Goal: Task Accomplishment & Management: Use online tool/utility

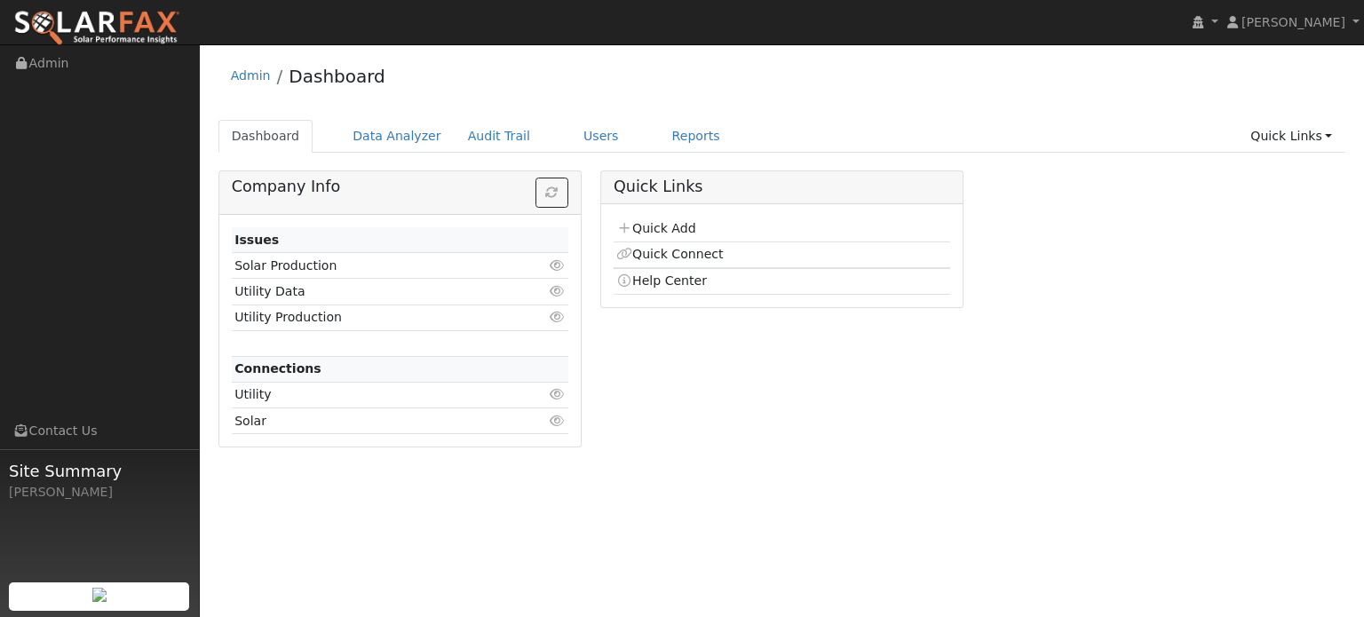
click at [1118, 244] on div "Company Info Issues Solar Production Click to view Utility Data Click to view U…" at bounding box center [782, 315] width 1146 height 290
click at [570, 137] on link "Users" at bounding box center [601, 136] width 62 height 33
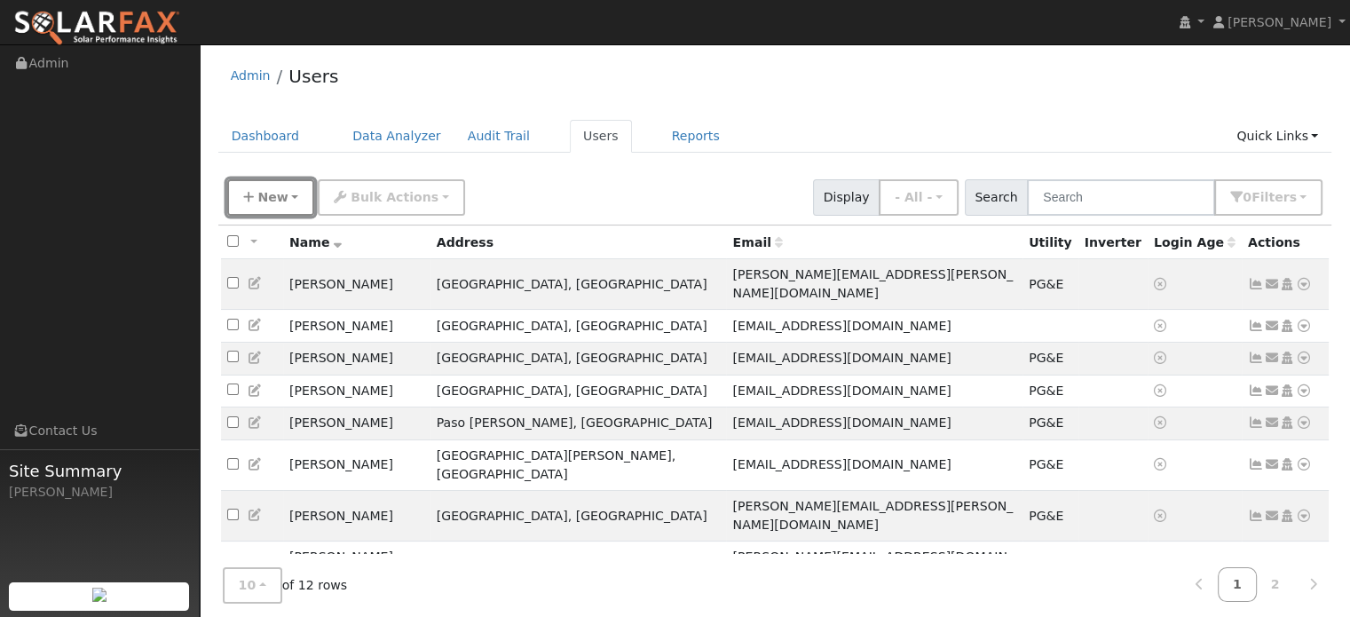
click at [266, 193] on span "New" at bounding box center [272, 197] width 30 height 14
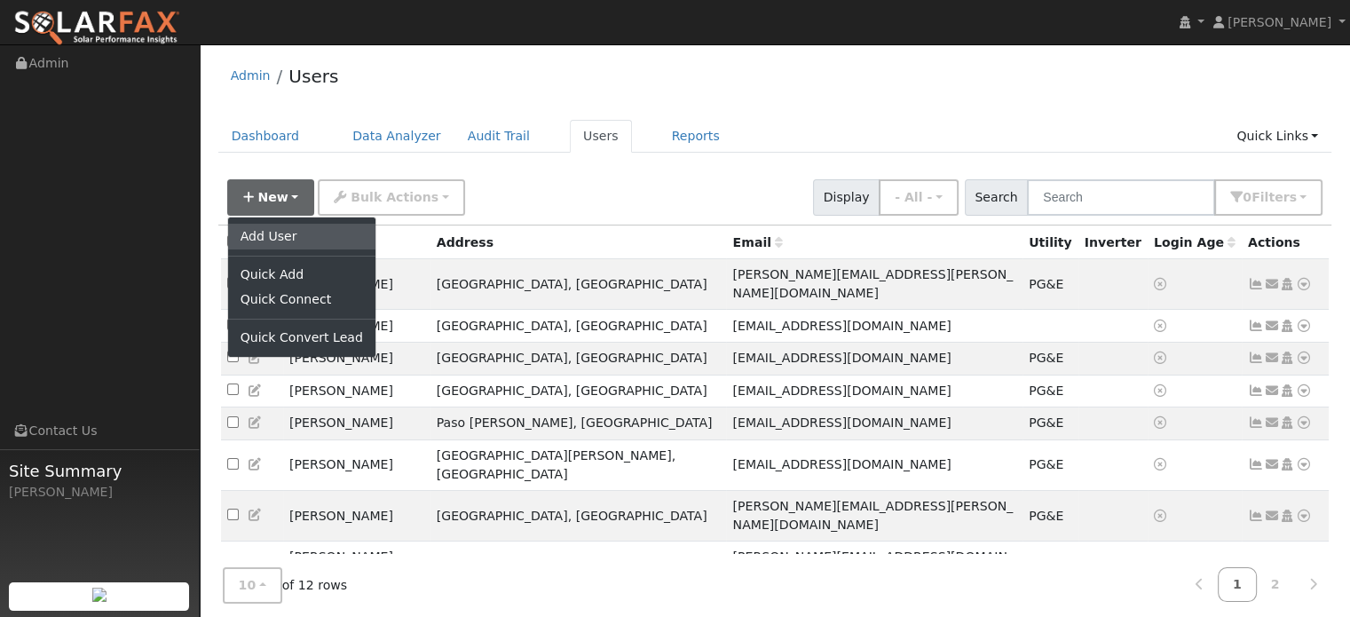
click at [264, 235] on link "Add User" at bounding box center [301, 236] width 147 height 25
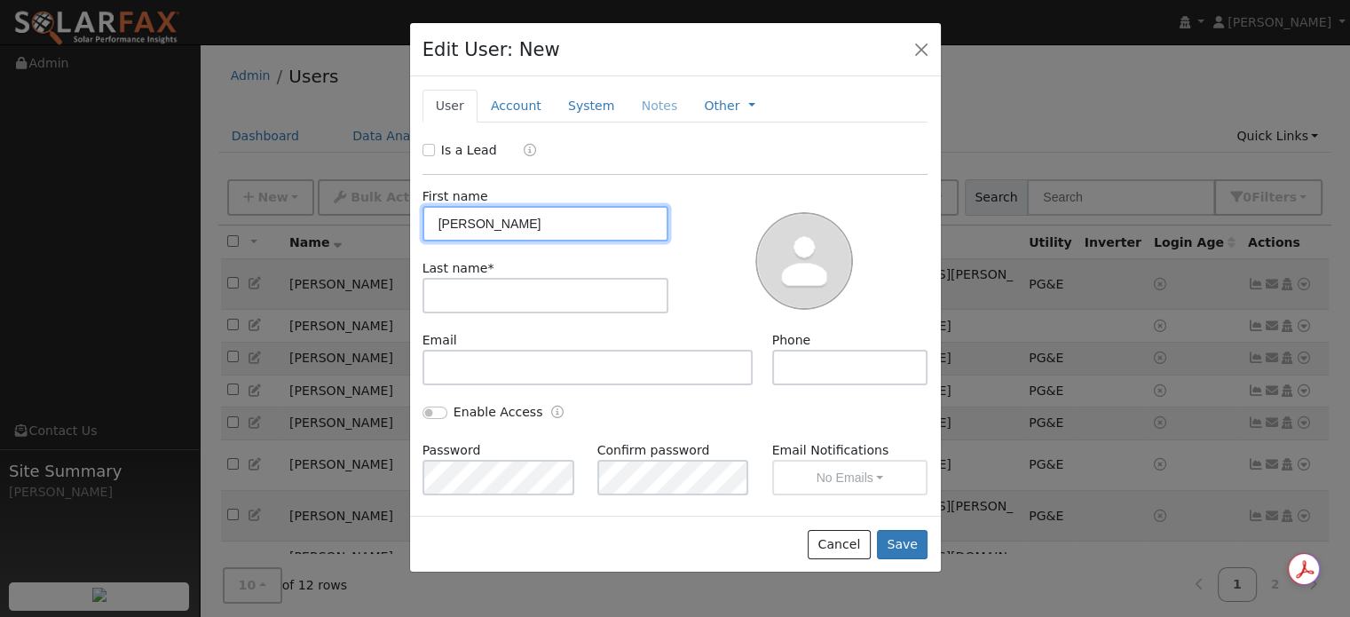
type input "Jonathan"
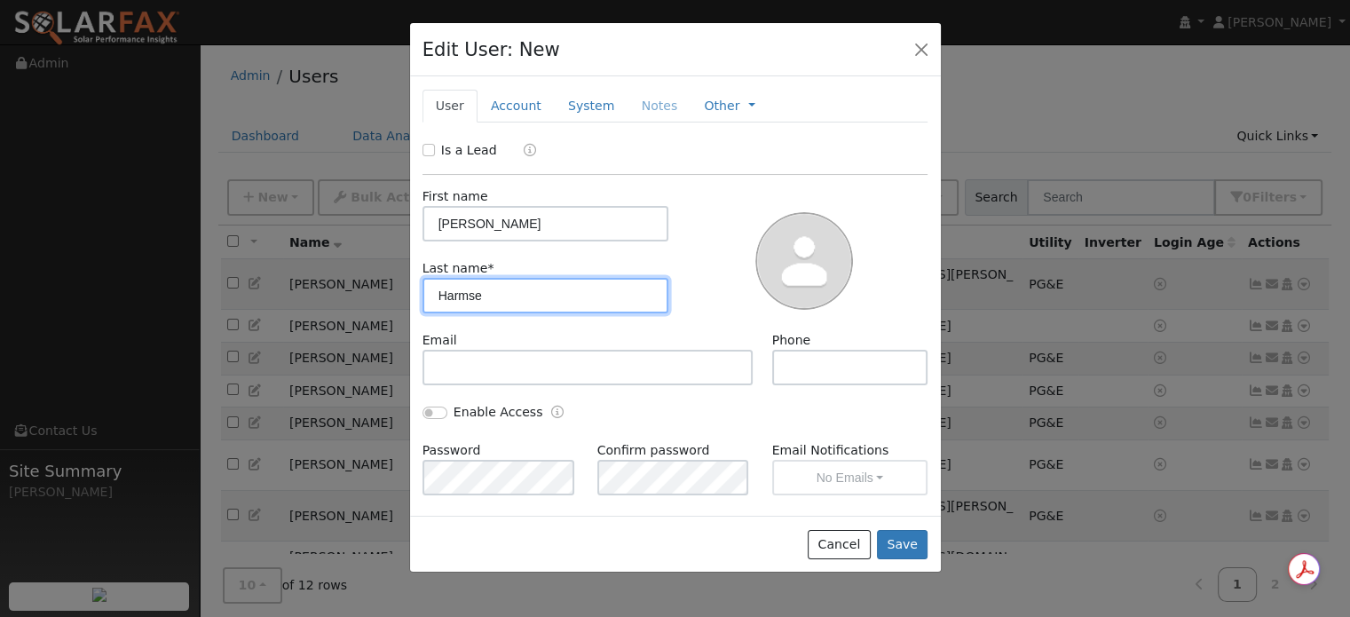
type input "Harmse"
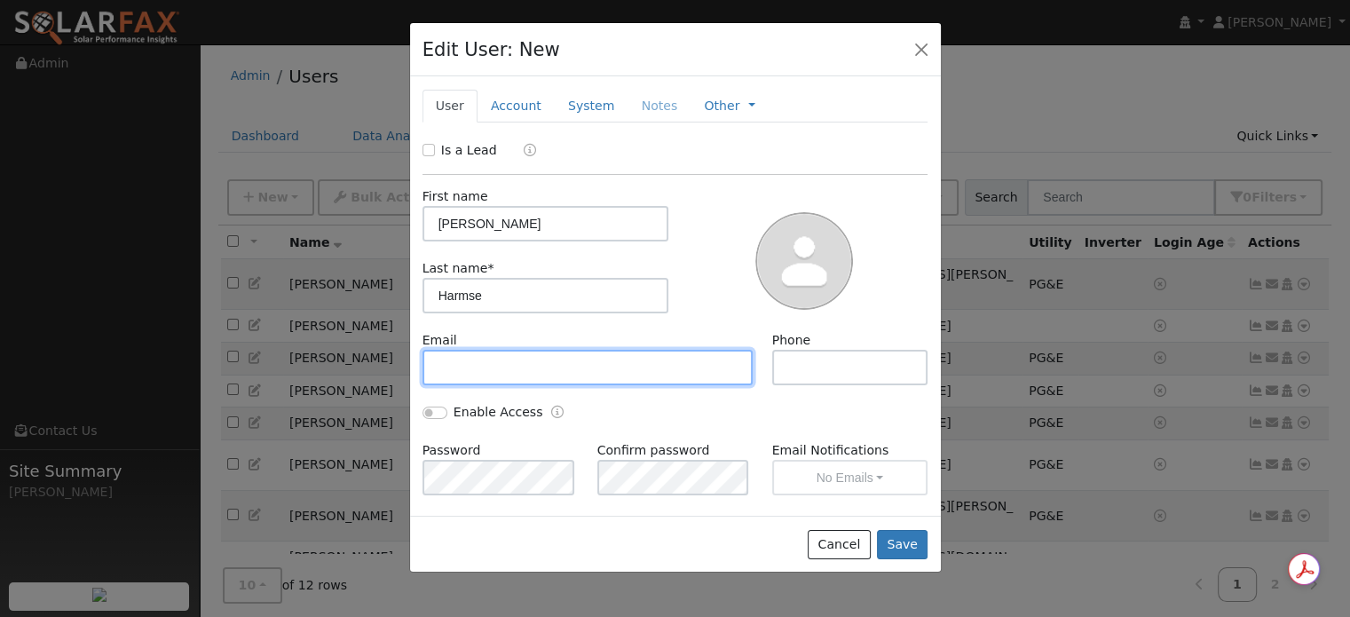
click at [478, 361] on input "text" at bounding box center [588, 368] width 331 height 36
paste input "jlharmse@gmail.com"
type input "jlharmse@gmail.com"
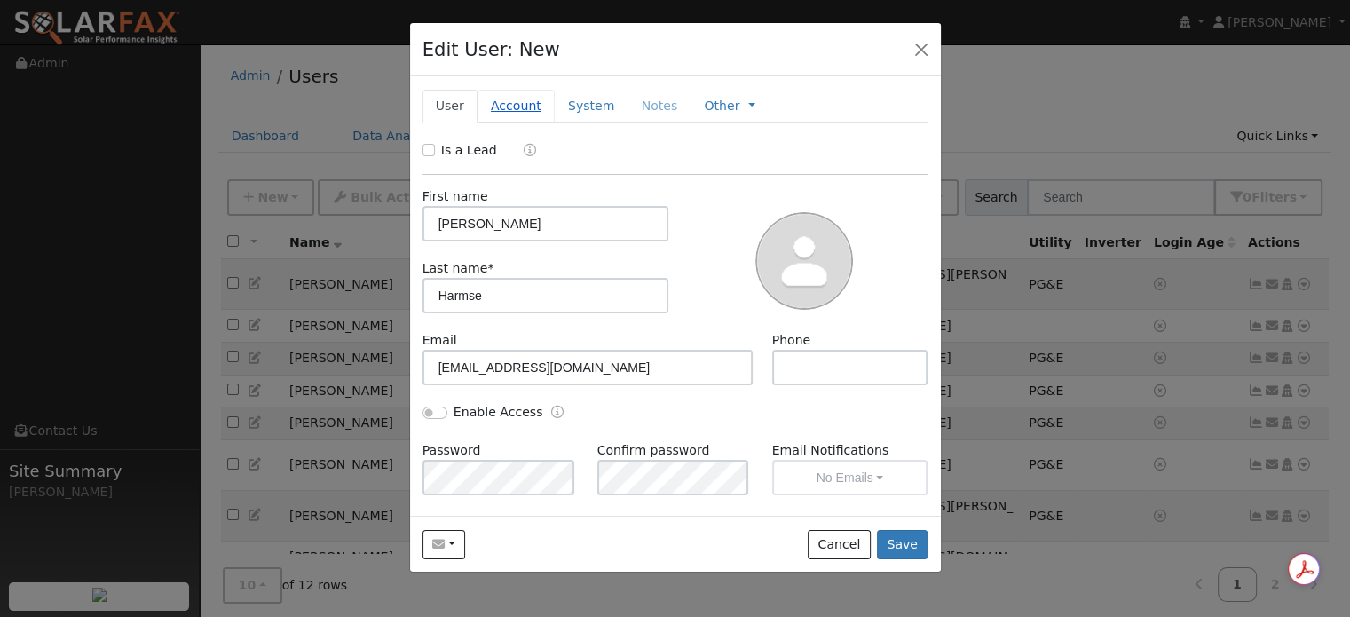
click at [510, 107] on link "Account" at bounding box center [516, 106] width 77 height 33
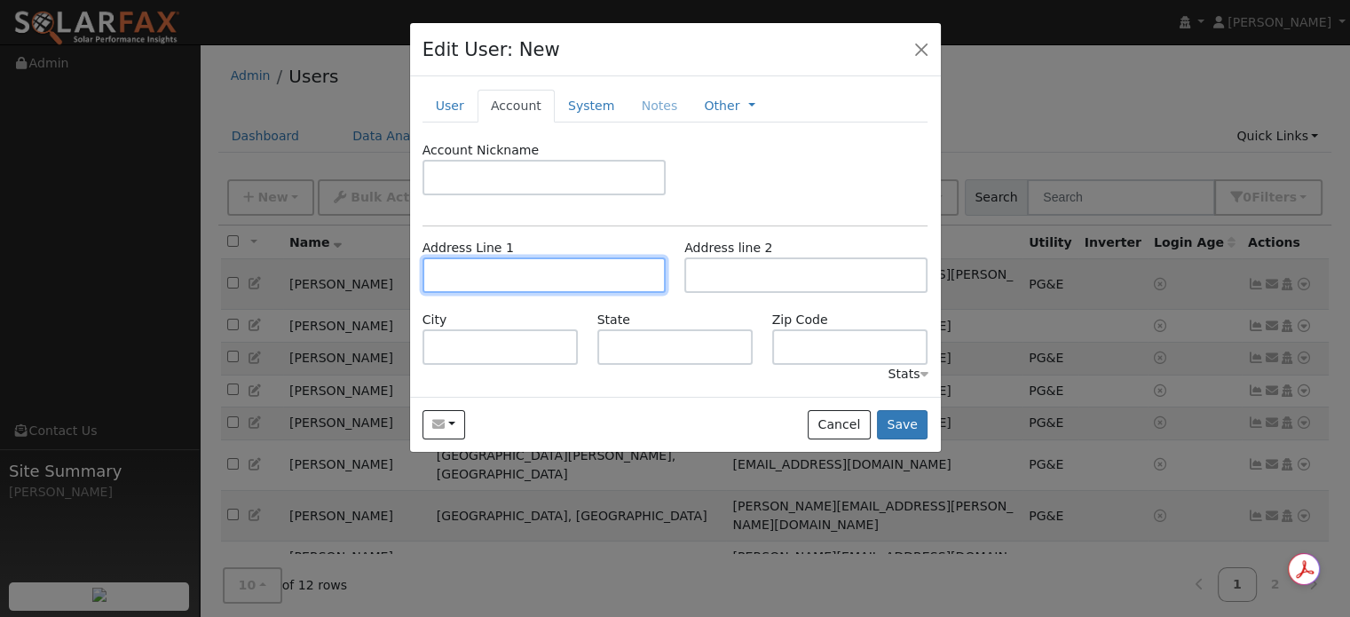
click at [472, 267] on input "text" at bounding box center [544, 275] width 243 height 36
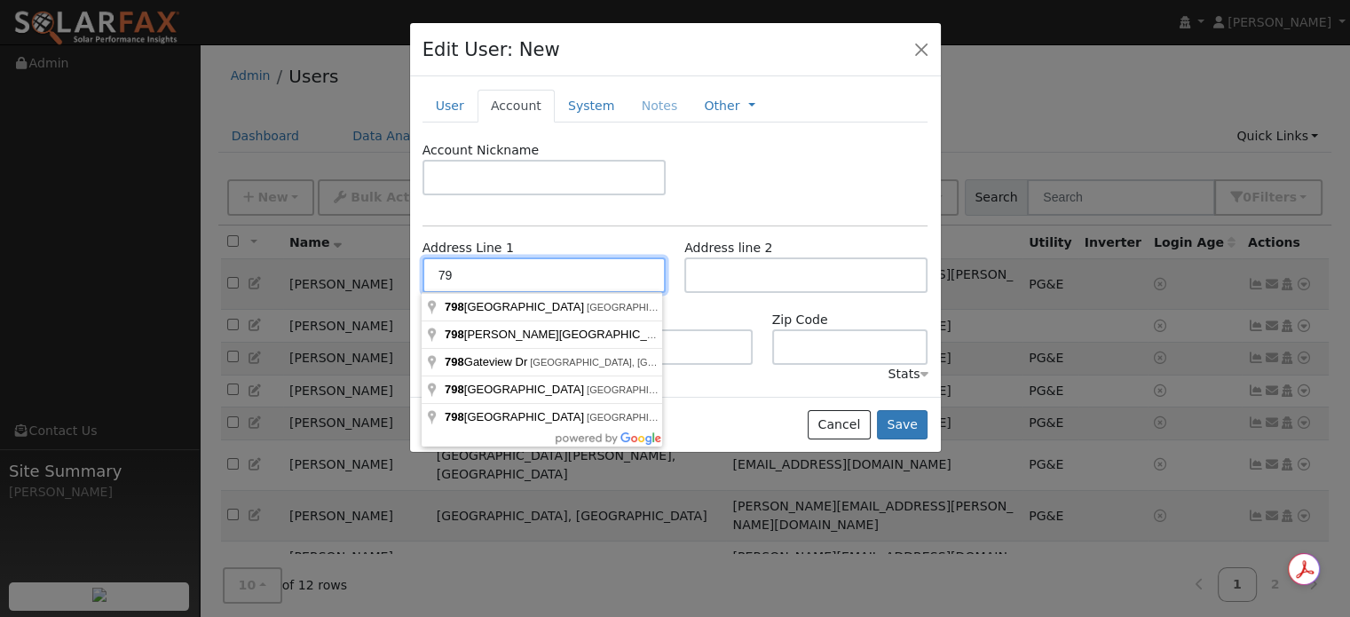
type input "7"
type input "[STREET_ADDRESS]"
type input "San Luis Obispo"
type input "CA"
type input "93405"
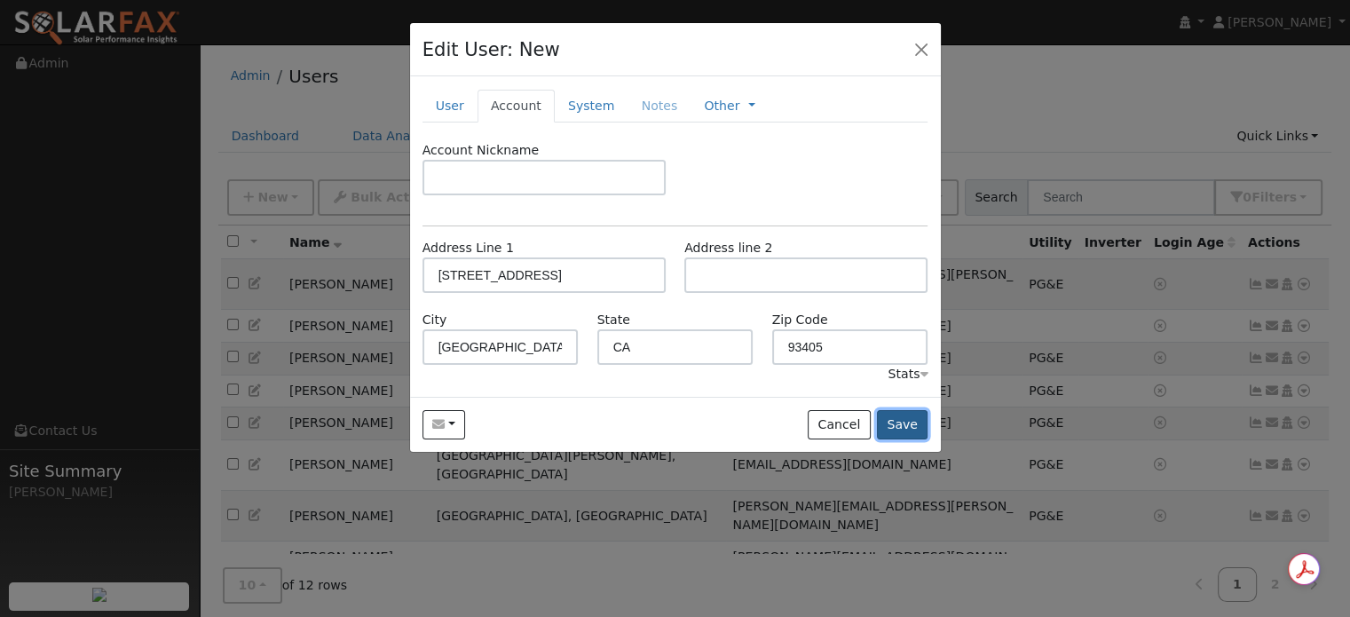
click at [905, 423] on button "Save" at bounding box center [902, 425] width 51 height 30
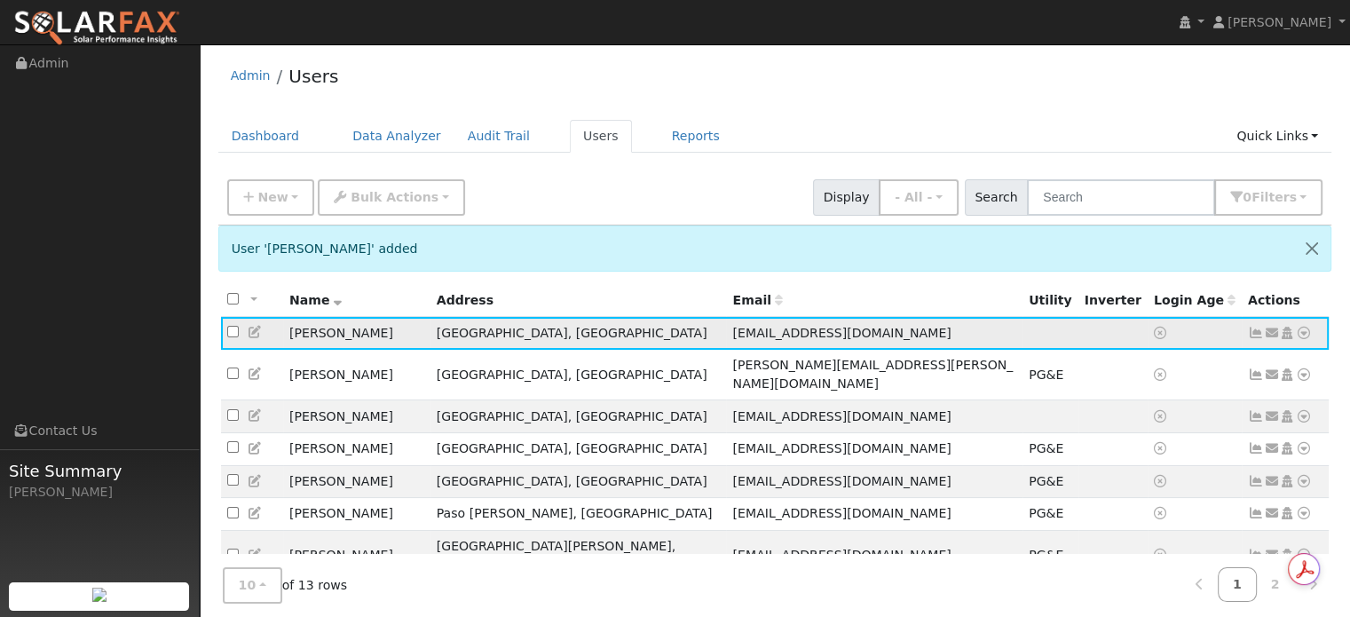
click at [1302, 329] on icon at bounding box center [1304, 333] width 16 height 12
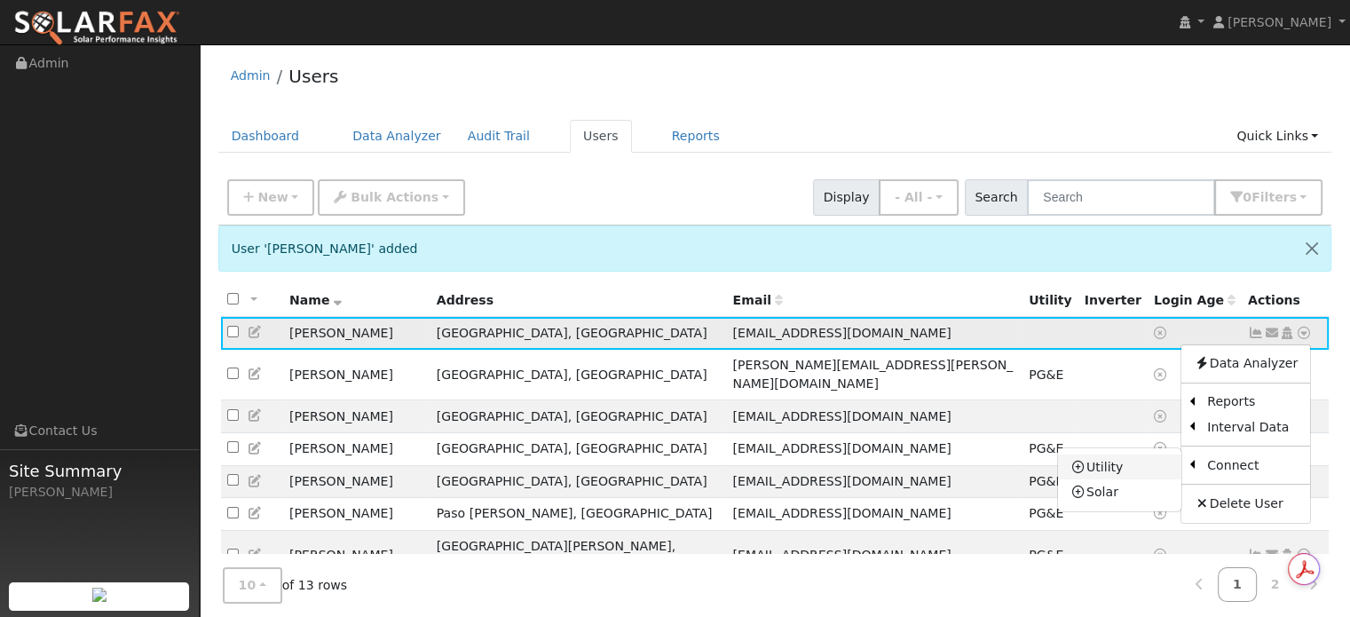
click at [1133, 464] on link "Utility" at bounding box center [1119, 467] width 123 height 25
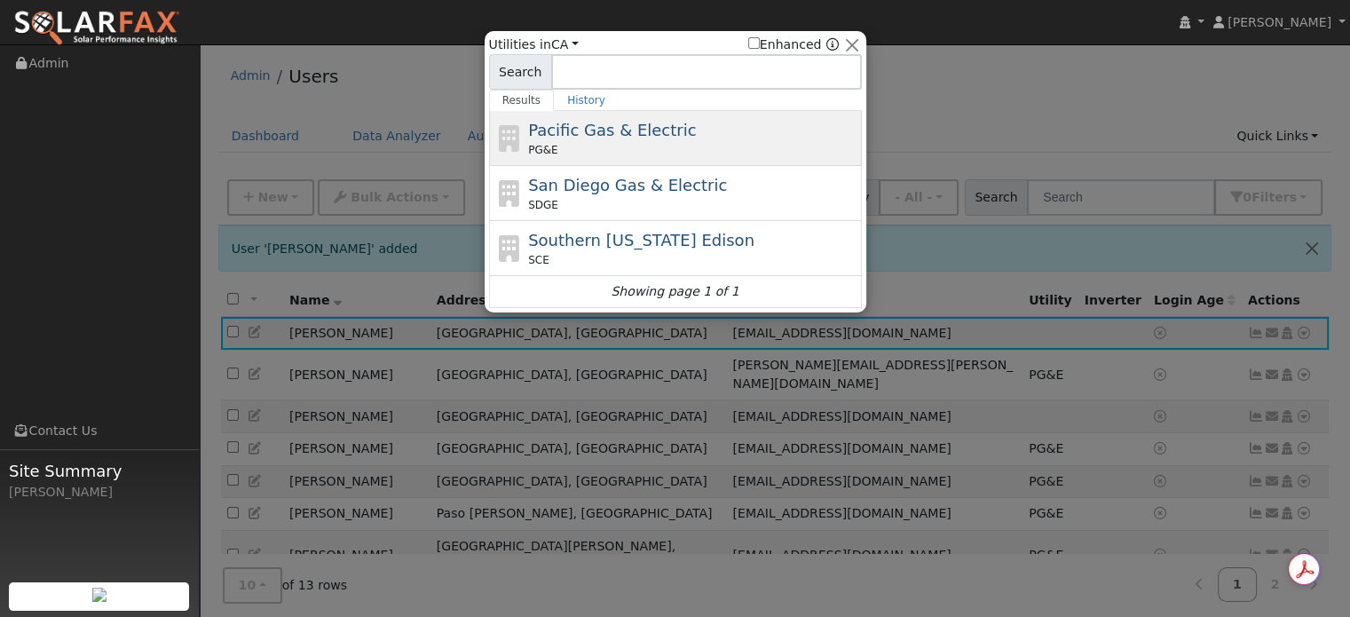
click at [609, 135] on span "Pacific Gas & Electric" at bounding box center [612, 130] width 168 height 19
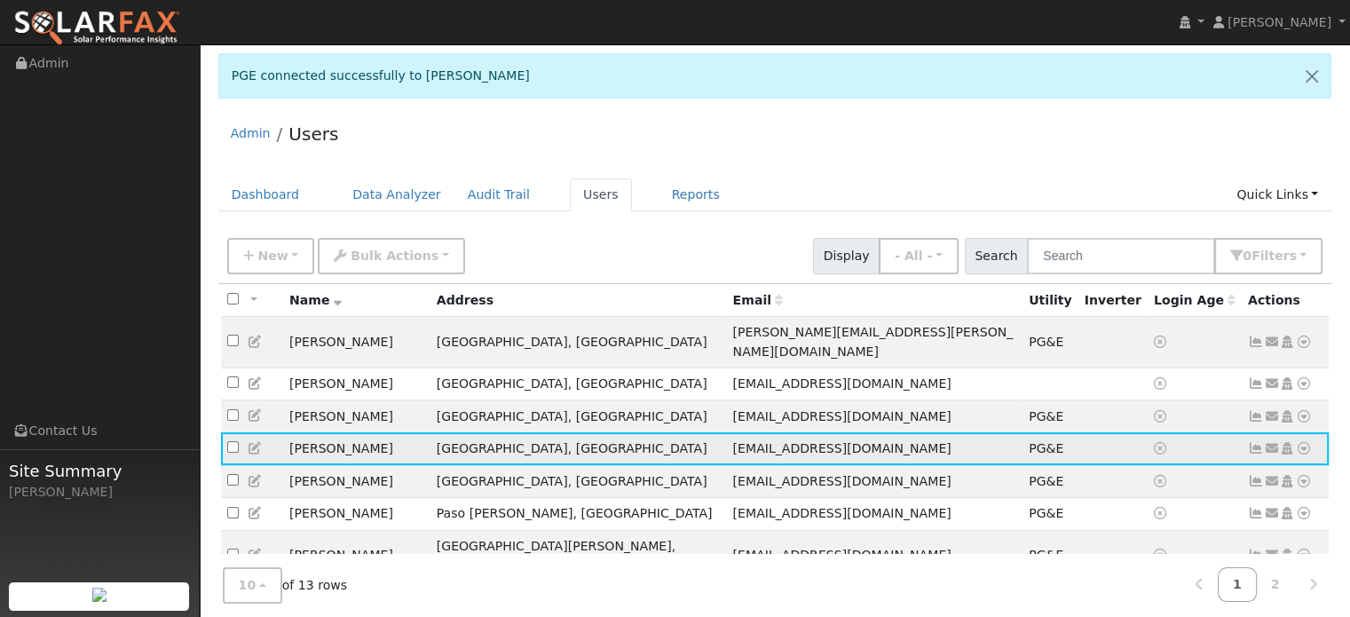
click at [1306, 442] on icon at bounding box center [1304, 448] width 16 height 12
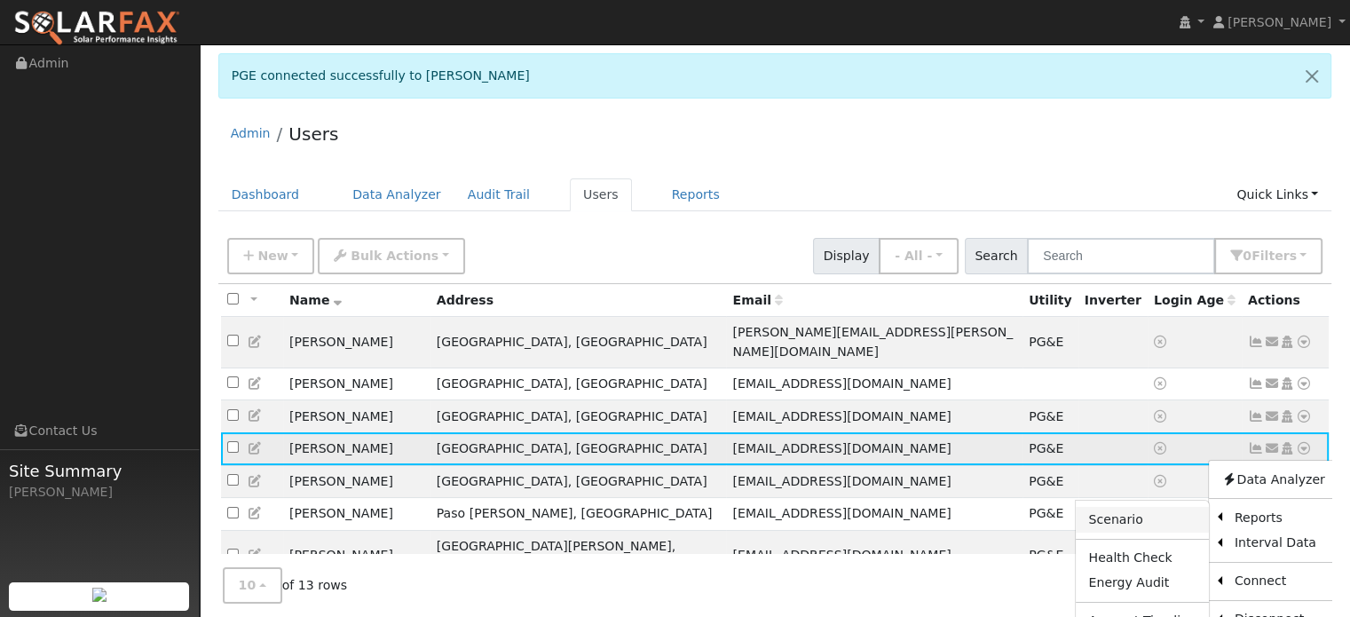
click at [1133, 507] on link "Scenario" at bounding box center [1142, 519] width 132 height 25
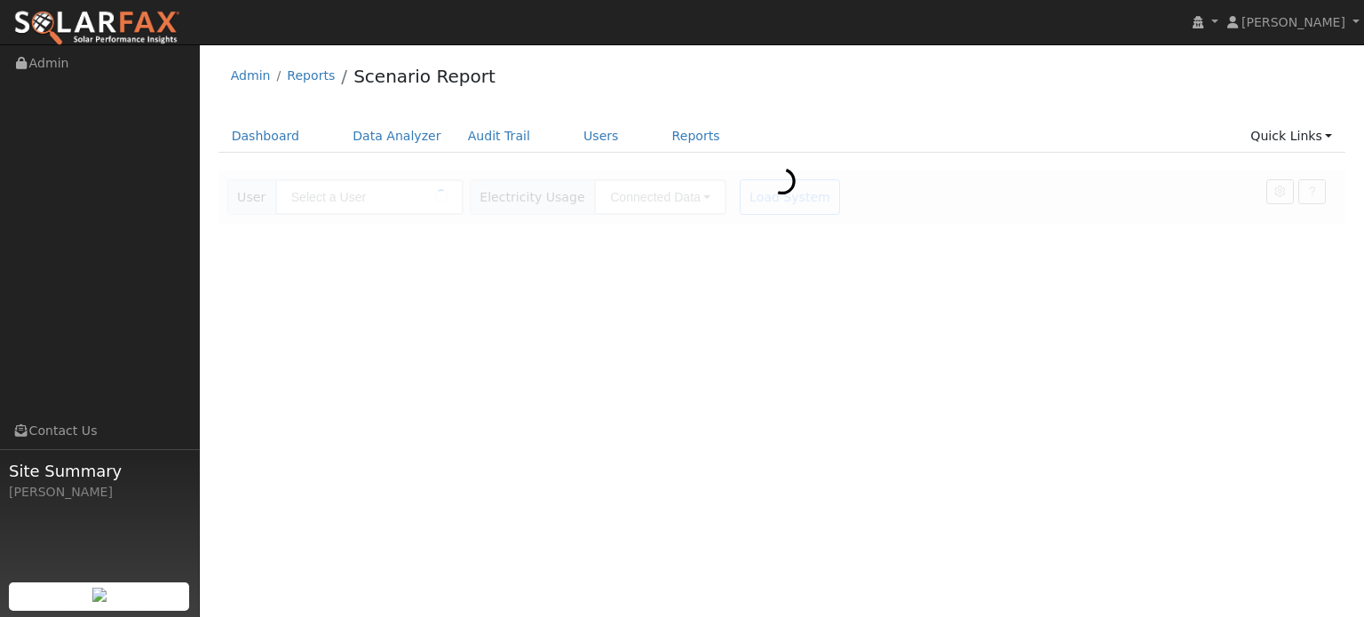
type input "[PERSON_NAME]"
type input "Pacific Gas & Electric"
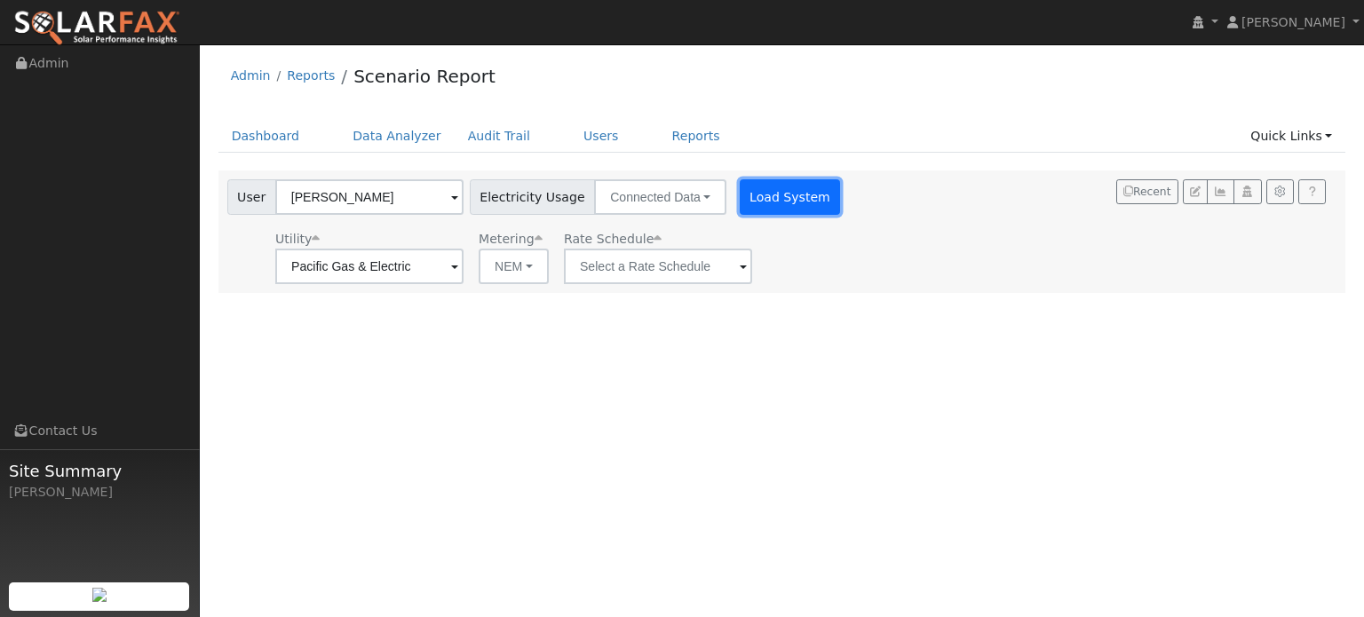
click at [766, 199] on button "Load System" at bounding box center [789, 197] width 101 height 36
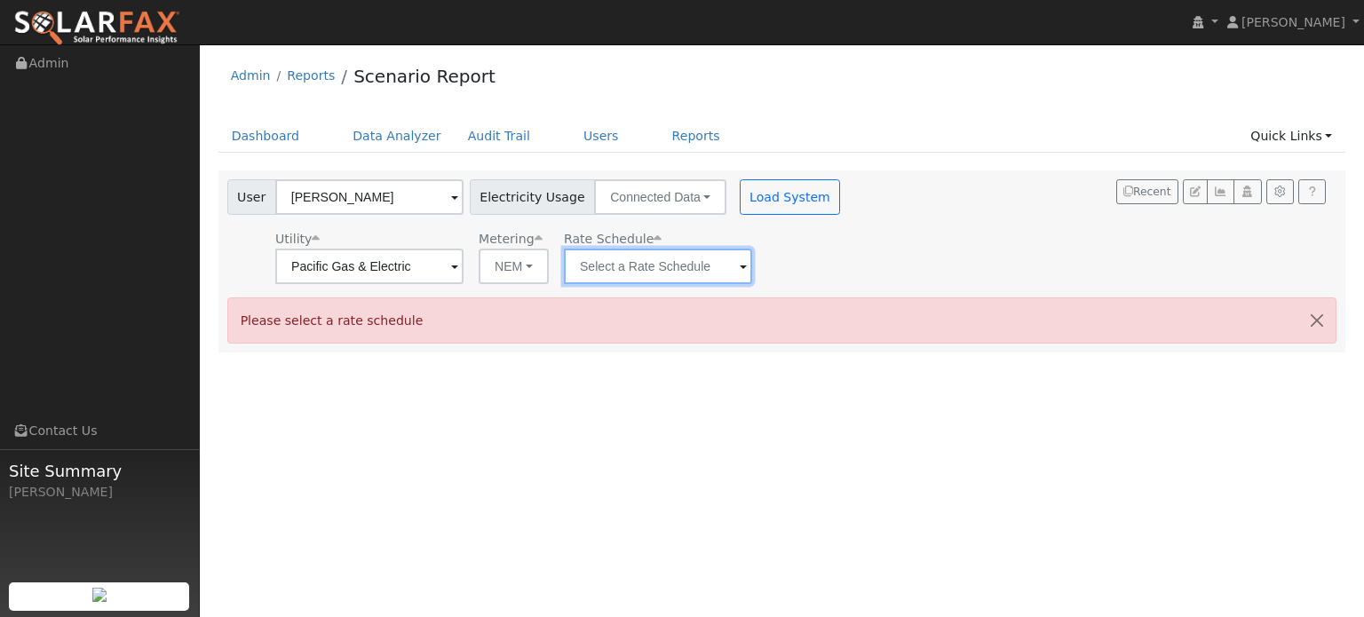
click at [463, 271] on input "text" at bounding box center [369, 267] width 188 height 36
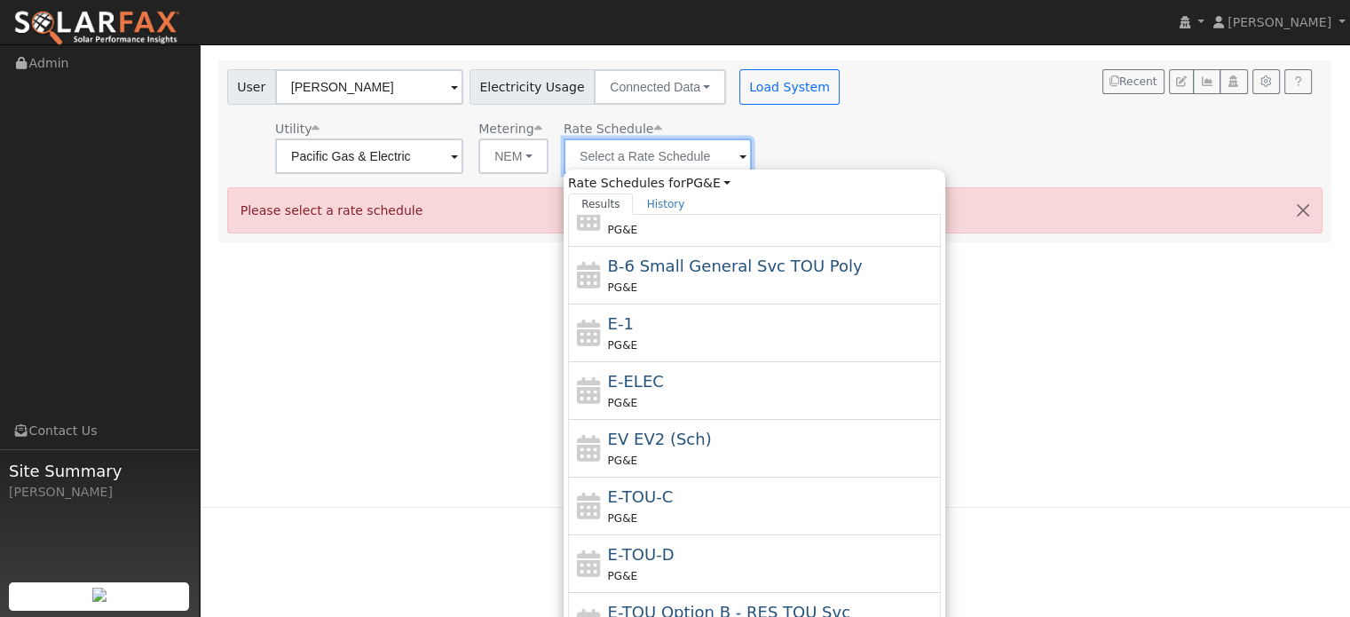
scroll to position [177, 0]
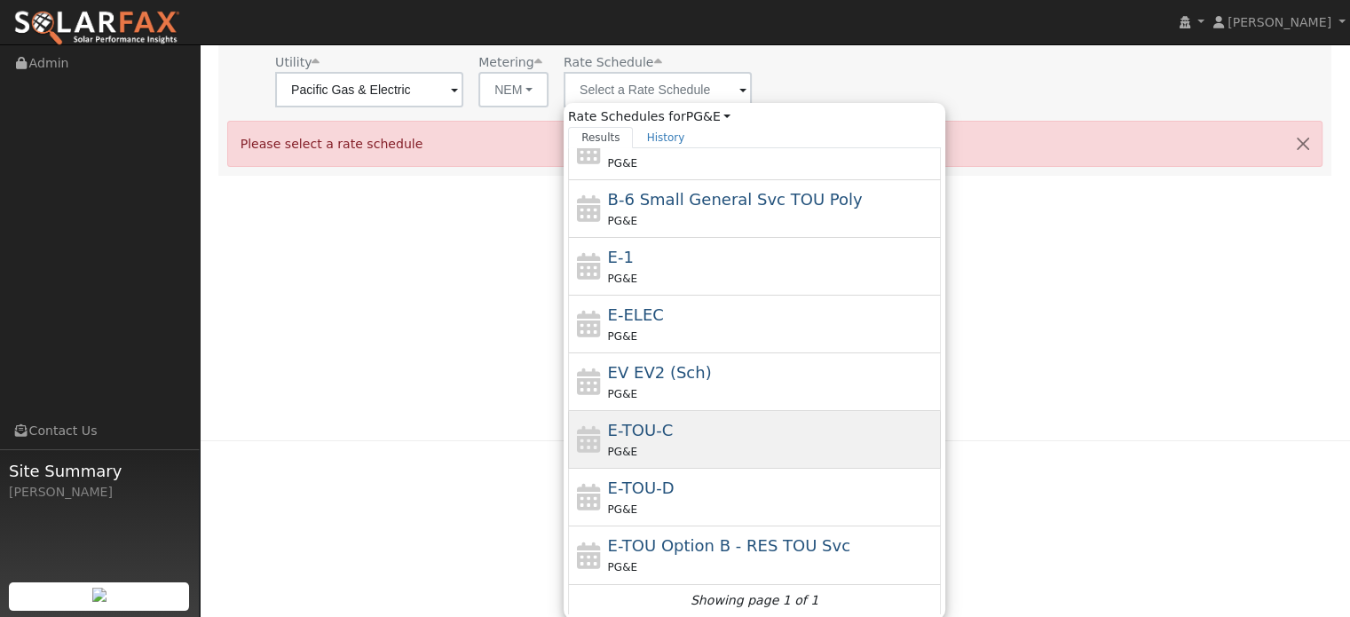
click at [671, 422] on div "E-TOU-C PG&E" at bounding box center [772, 439] width 329 height 43
type input "E-TOU-C"
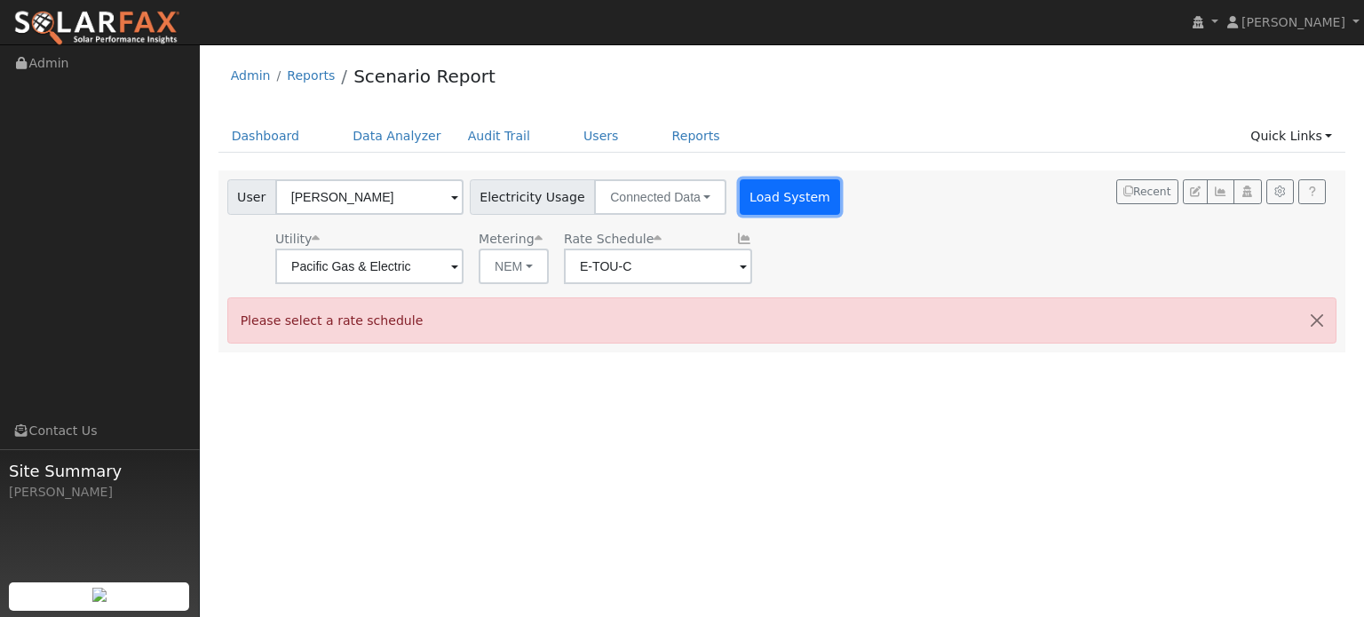
click at [760, 194] on button "Load System" at bounding box center [789, 197] width 101 height 36
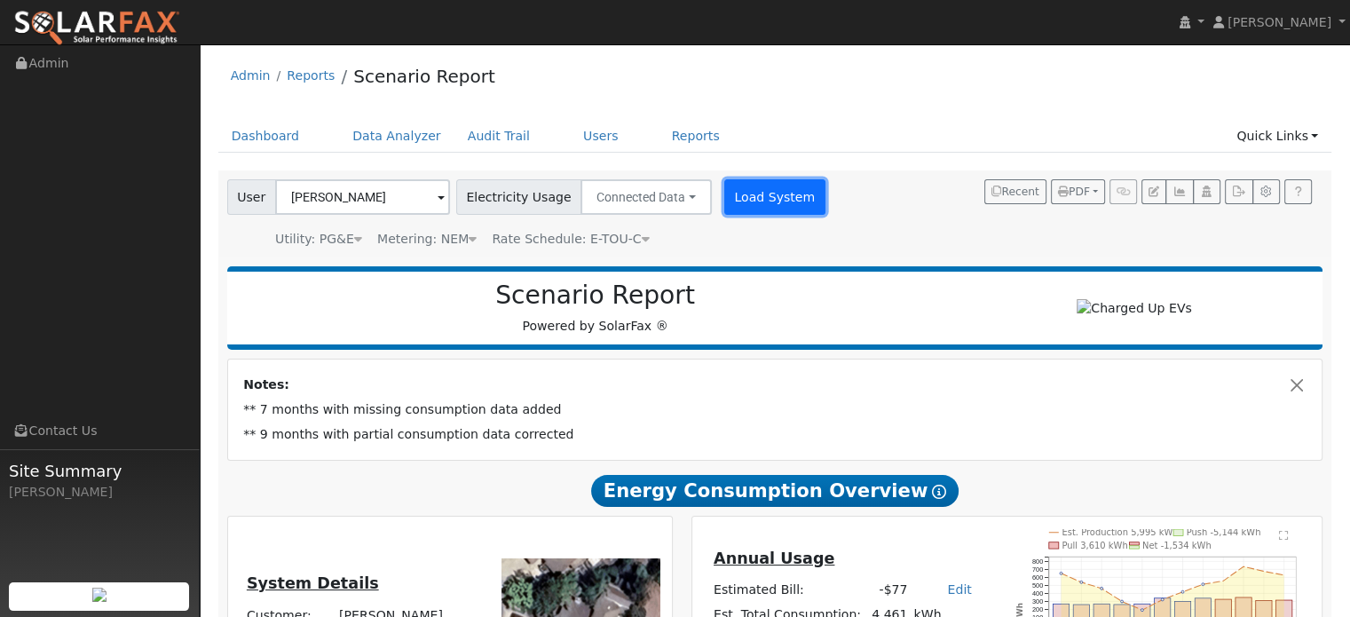
click at [749, 199] on button "Load System" at bounding box center [774, 197] width 101 height 36
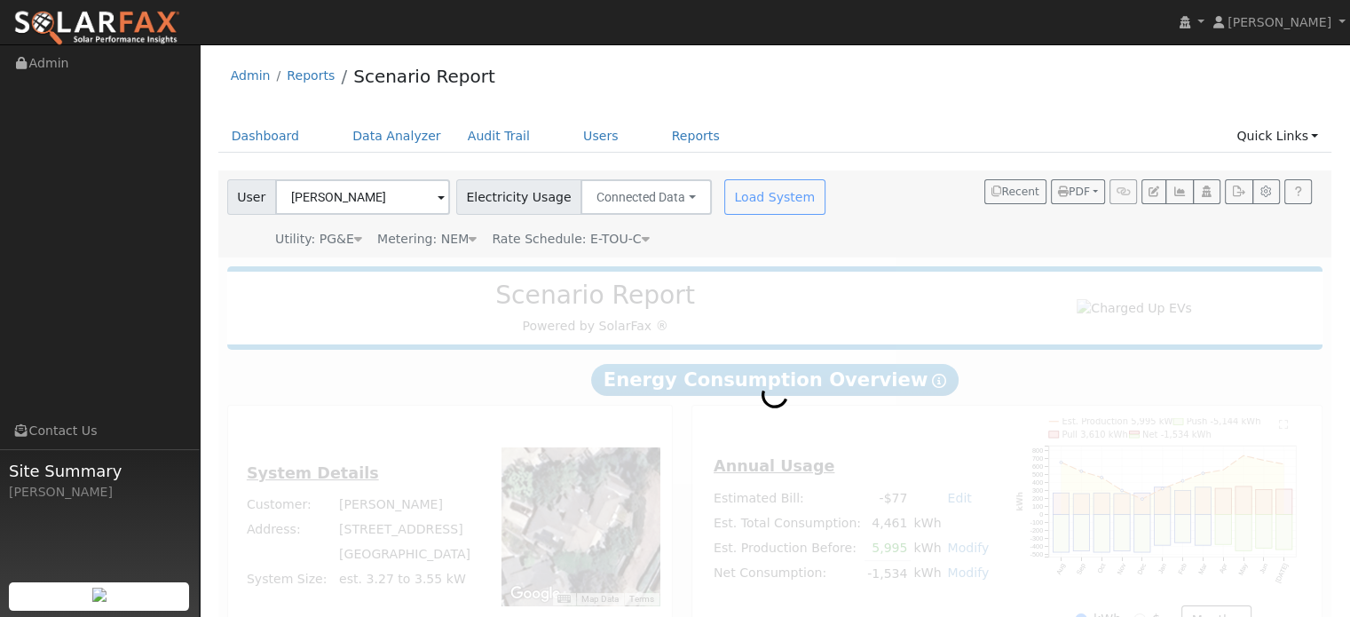
radio input "true"
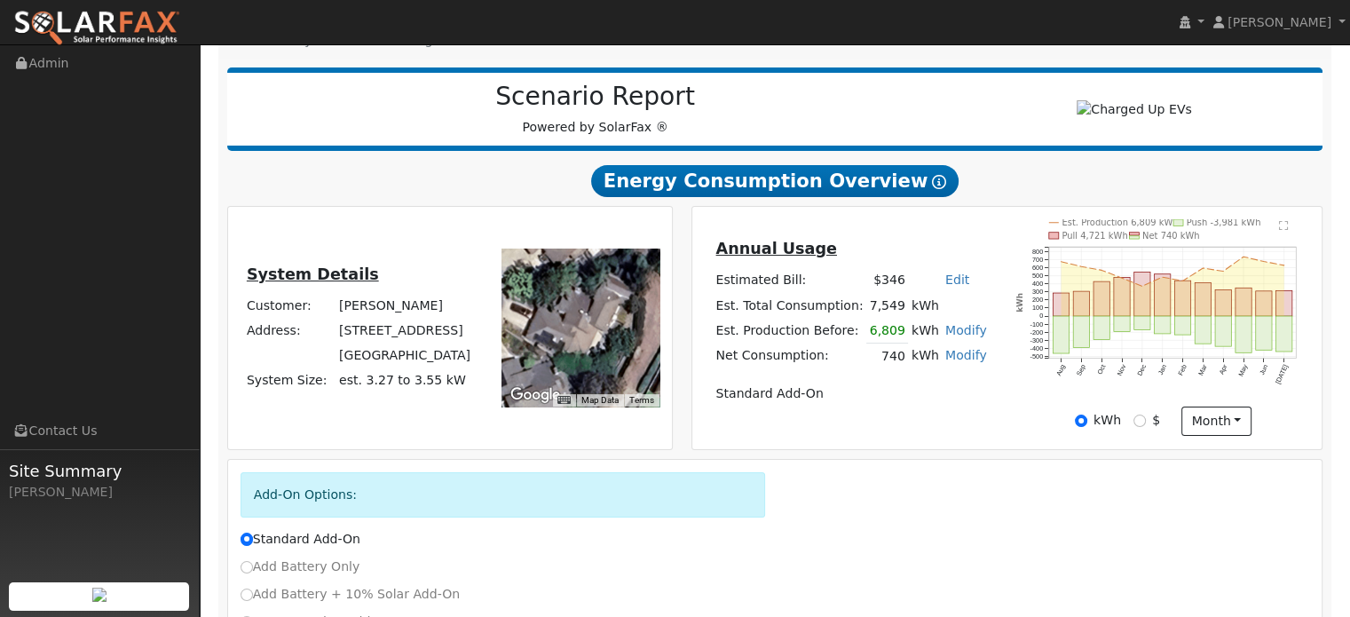
scroll to position [335, 0]
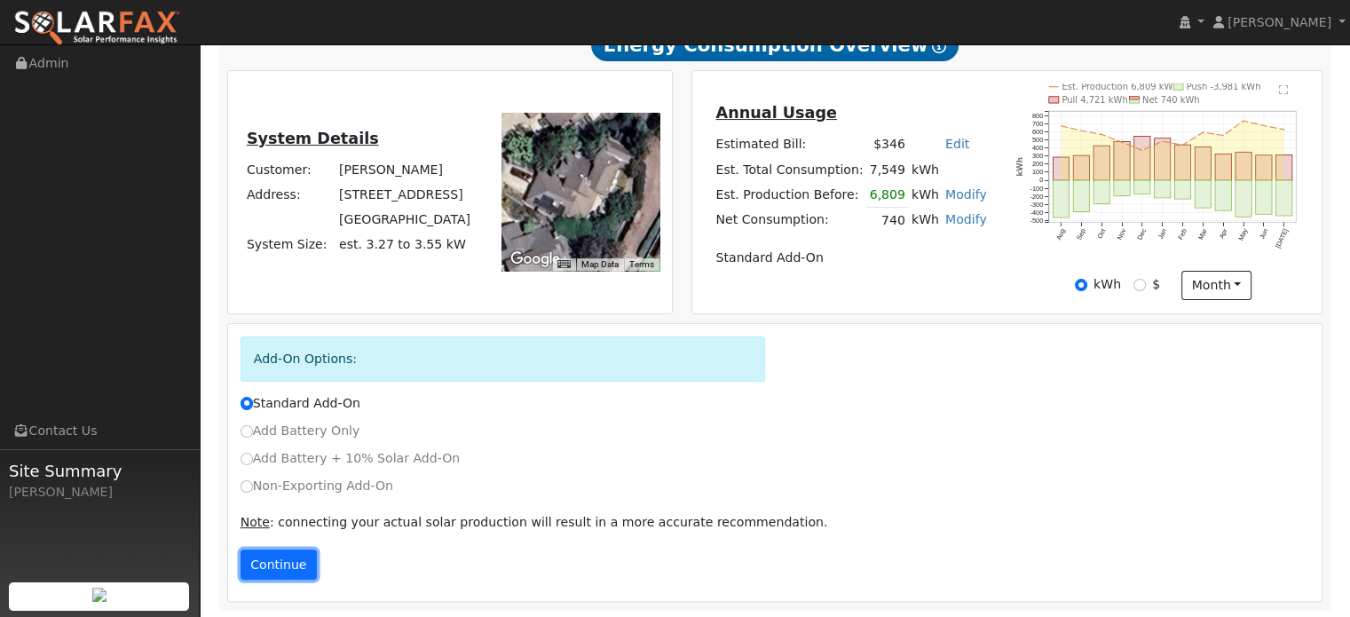
click at [277, 559] on button "Continue" at bounding box center [279, 564] width 76 height 30
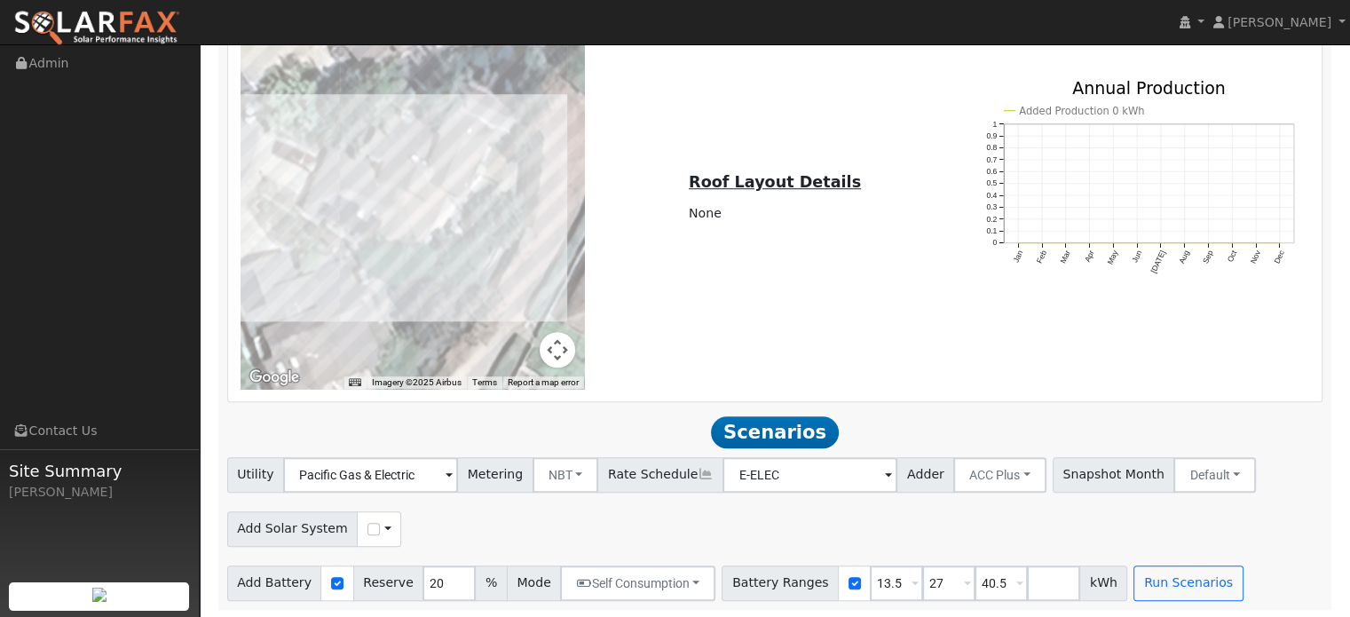
scroll to position [1277, 0]
drag, startPoint x: 975, startPoint y: 581, endPoint x: 897, endPoint y: 585, distance: 78.2
click at [897, 585] on div "Battery Ranges 13.5 Overrides Reserve % Mode None None Self Consumption Peak Sa…" at bounding box center [925, 582] width 406 height 36
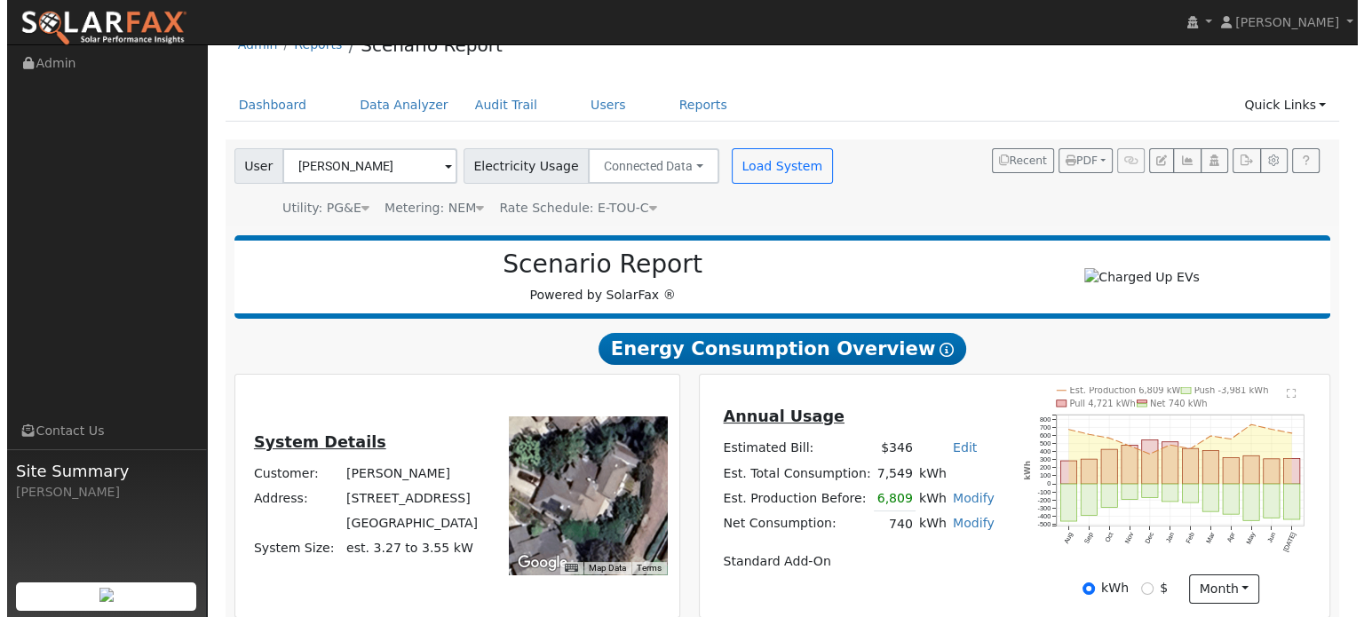
scroll to position [0, 0]
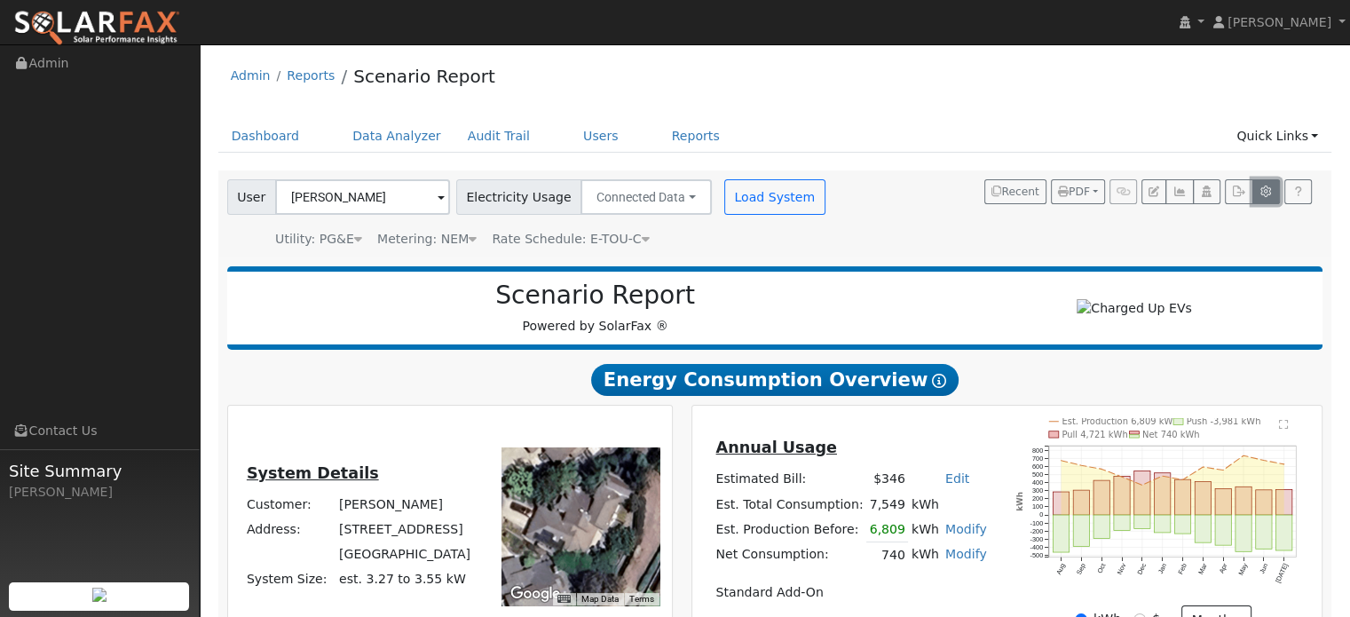
click at [1269, 190] on icon "button" at bounding box center [1266, 191] width 13 height 11
type input "125"
type input "175"
type input "200"
type input "13.5"
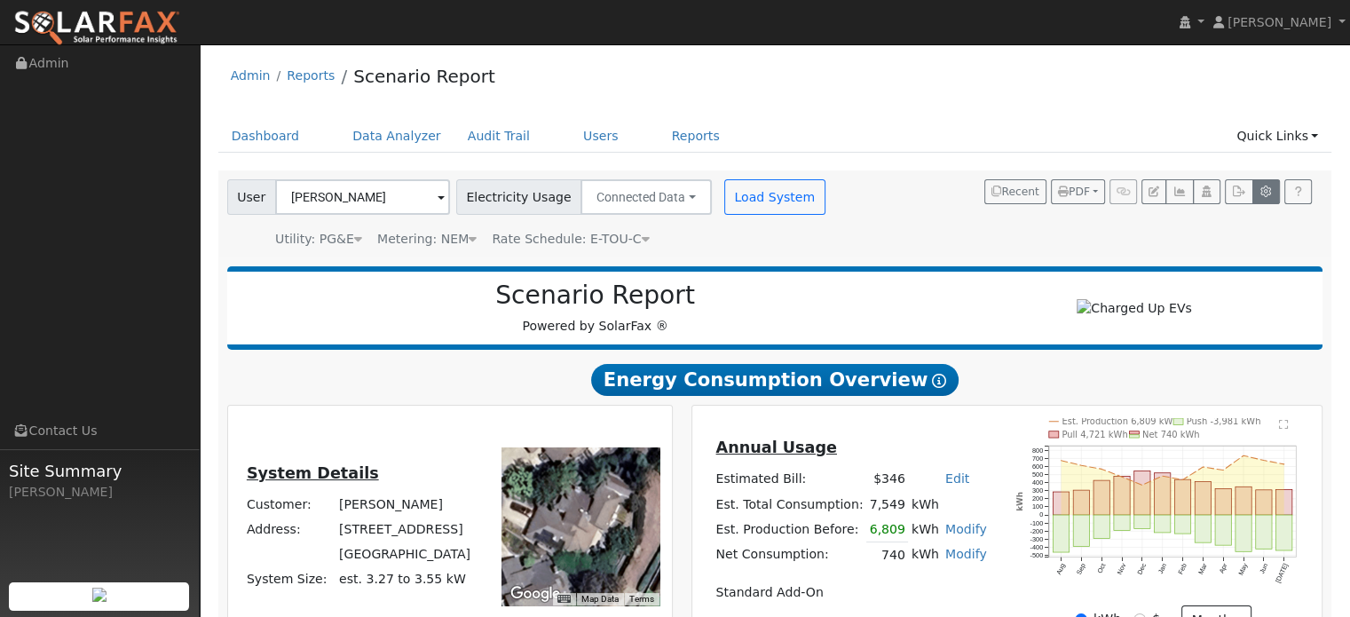
type input "27"
type input "40.5"
type input "20"
type input "11.5"
type input "13.5"
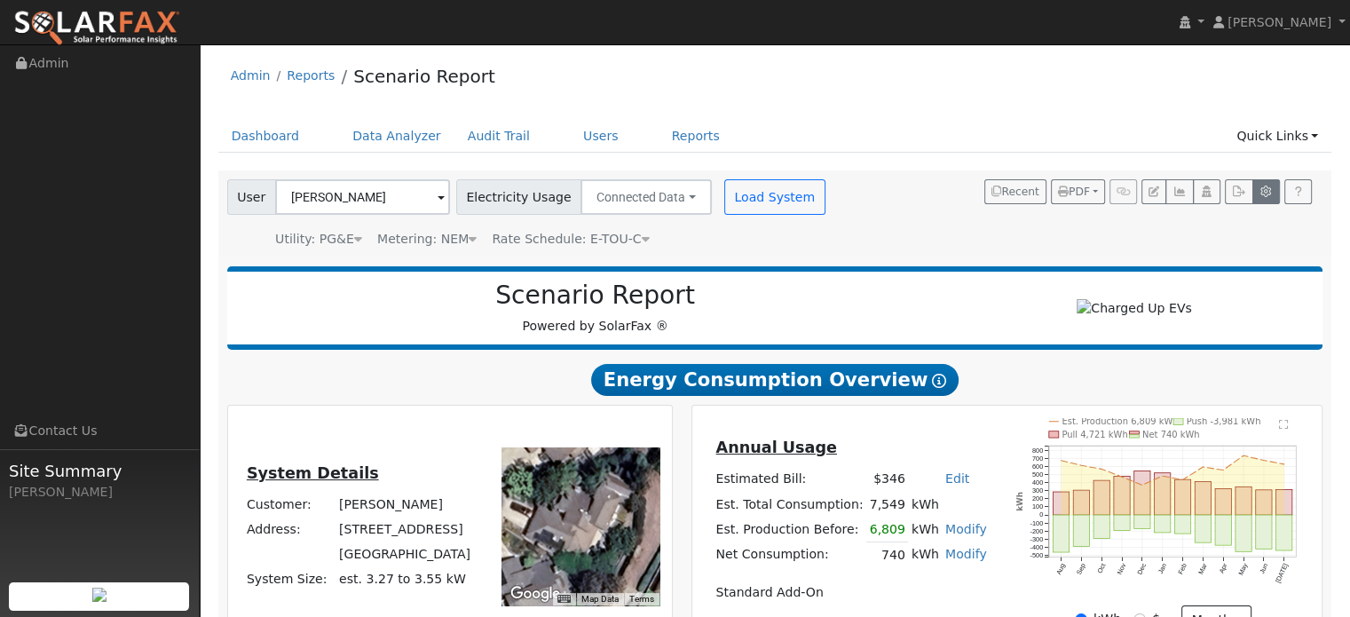
type input "425"
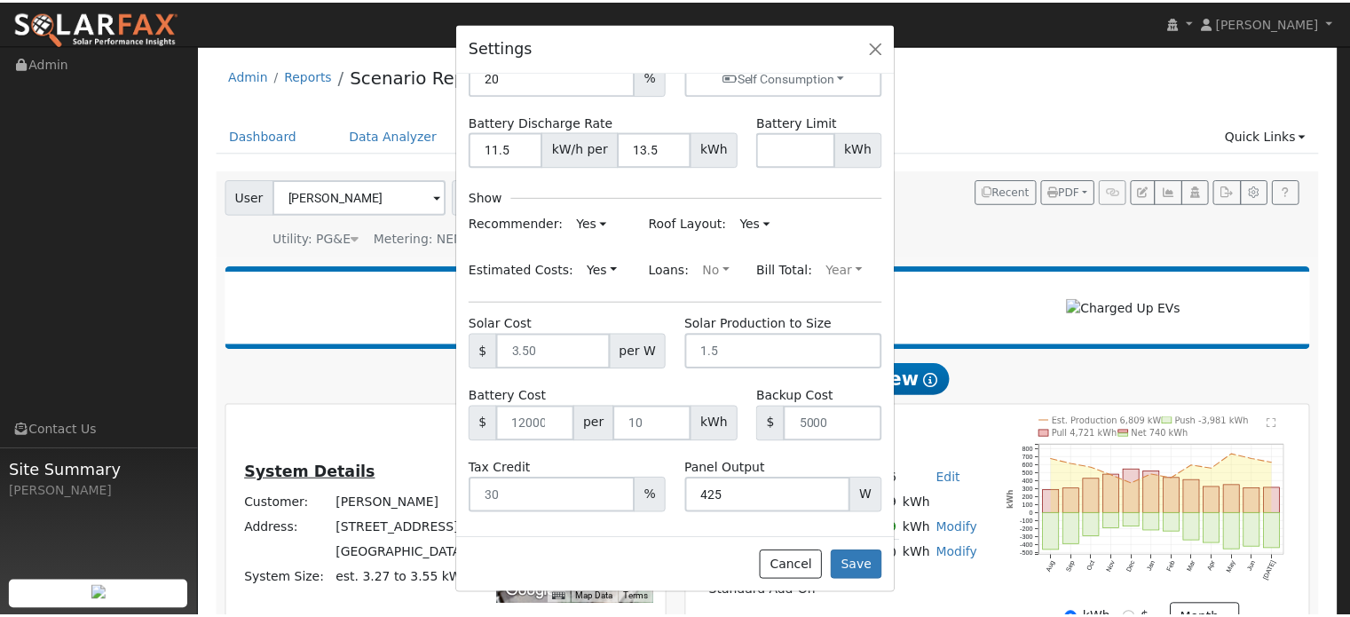
scroll to position [242, 0]
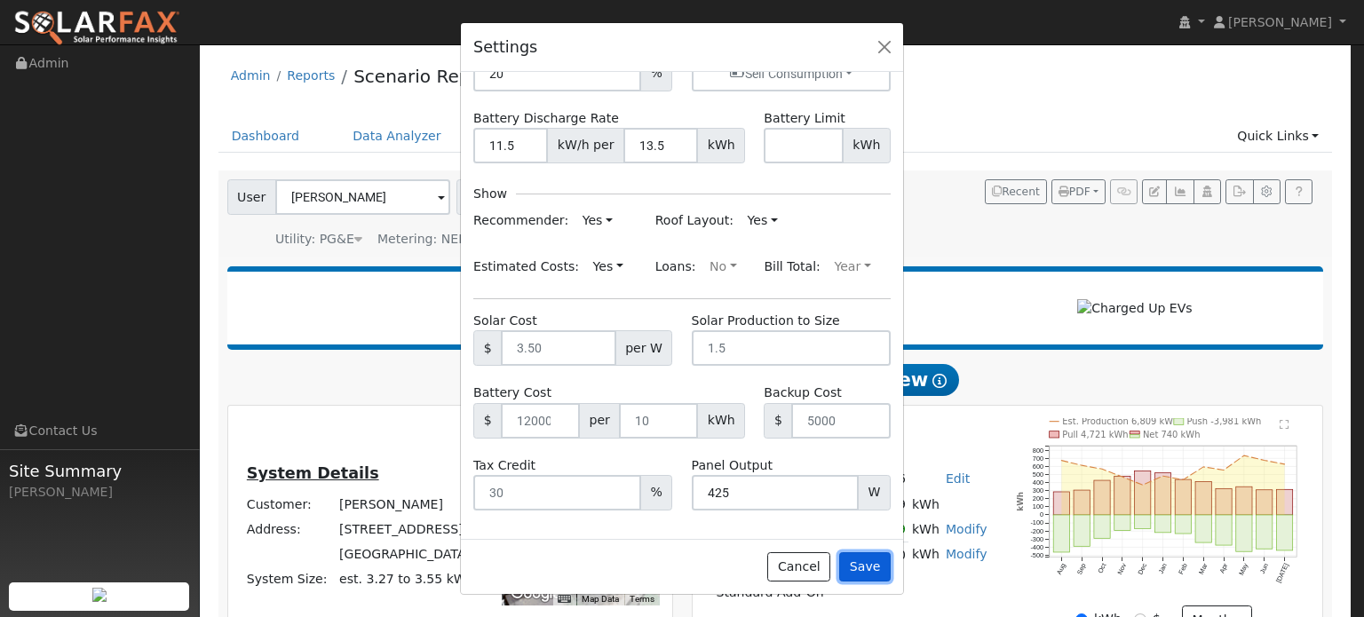
drag, startPoint x: 870, startPoint y: 564, endPoint x: 859, endPoint y: 555, distance: 13.9
click at [870, 564] on button "Save" at bounding box center [864, 567] width 51 height 30
type input "40.5"
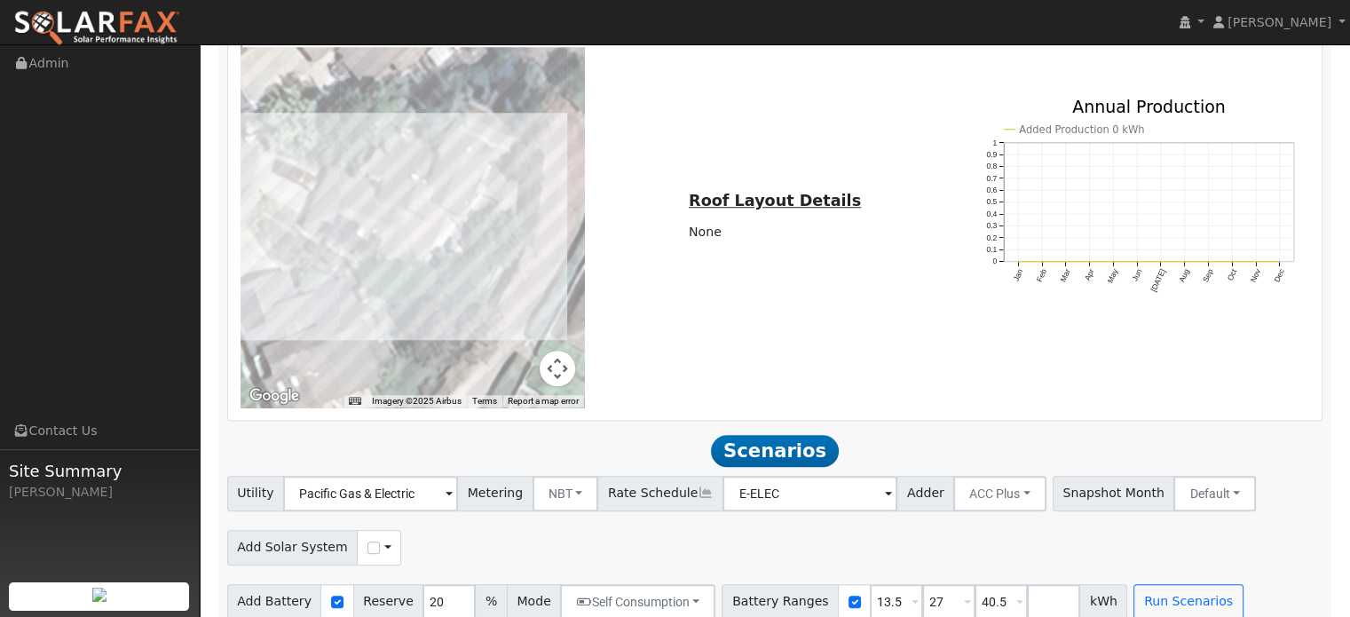
scroll to position [1277, 0]
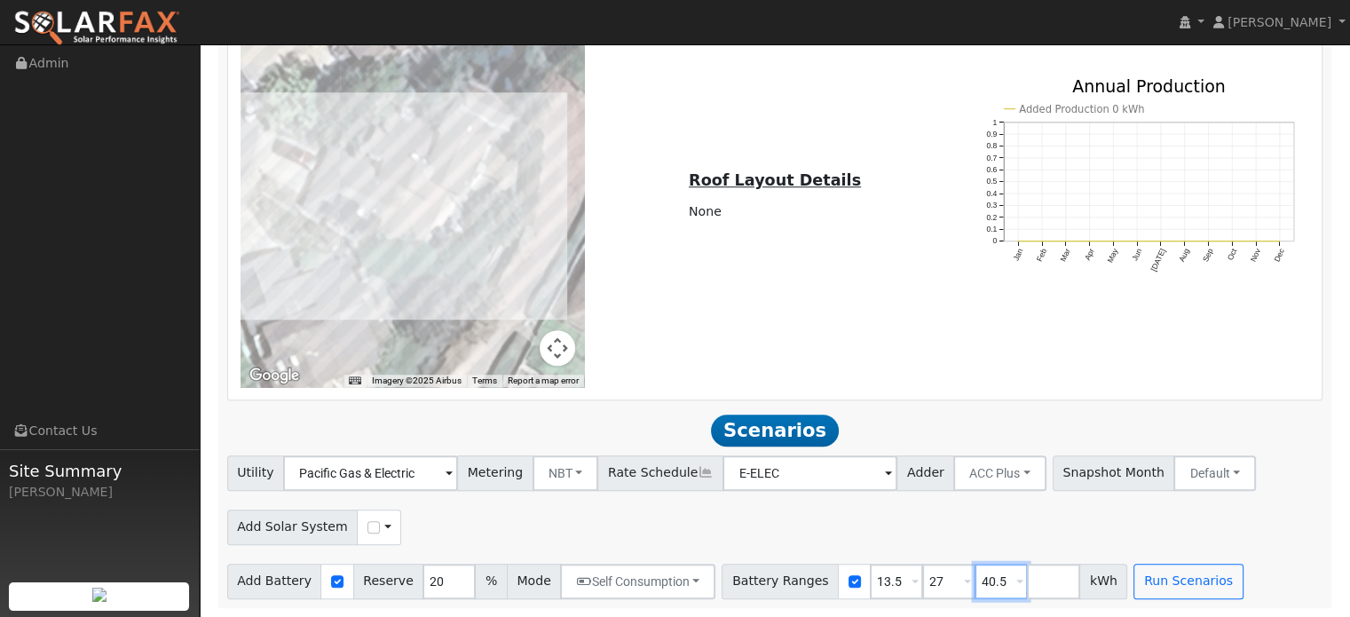
drag, startPoint x: 946, startPoint y: 581, endPoint x: 985, endPoint y: 581, distance: 39.1
click at [984, 581] on span "40.5 Overrides Reserve % Mode None None Self Consumption Peak Savings ACC High …" at bounding box center [1001, 582] width 53 height 36
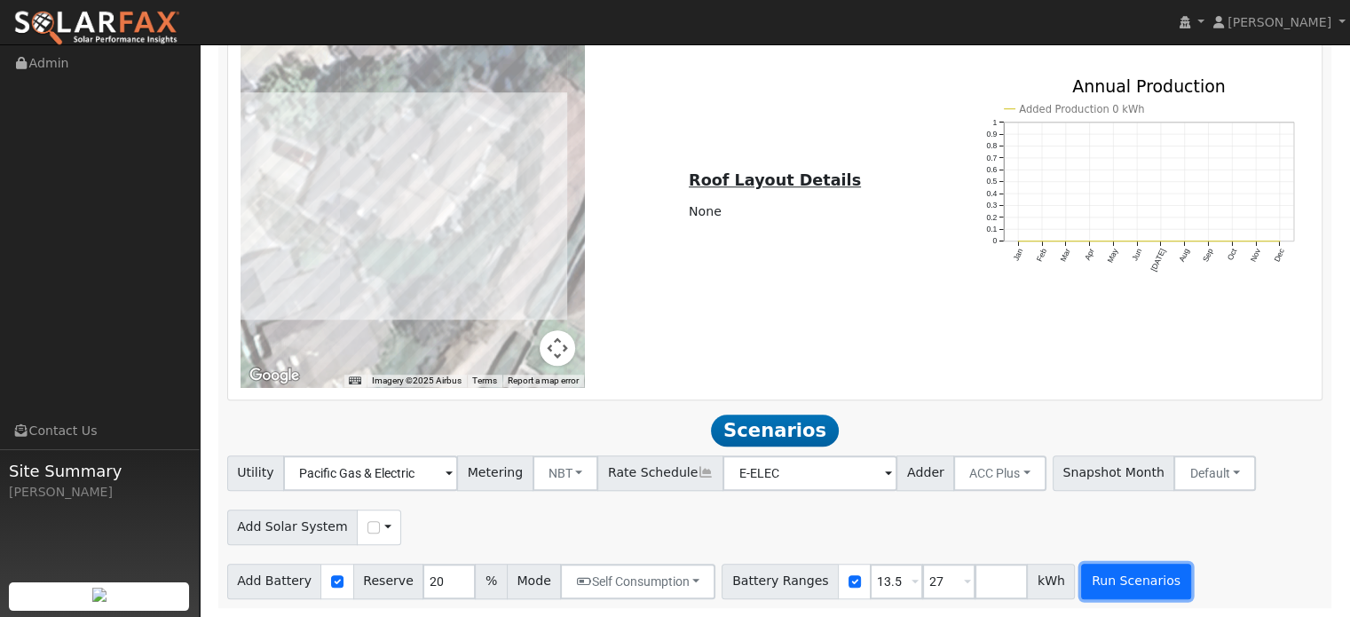
click at [1094, 579] on button "Run Scenarios" at bounding box center [1135, 582] width 109 height 36
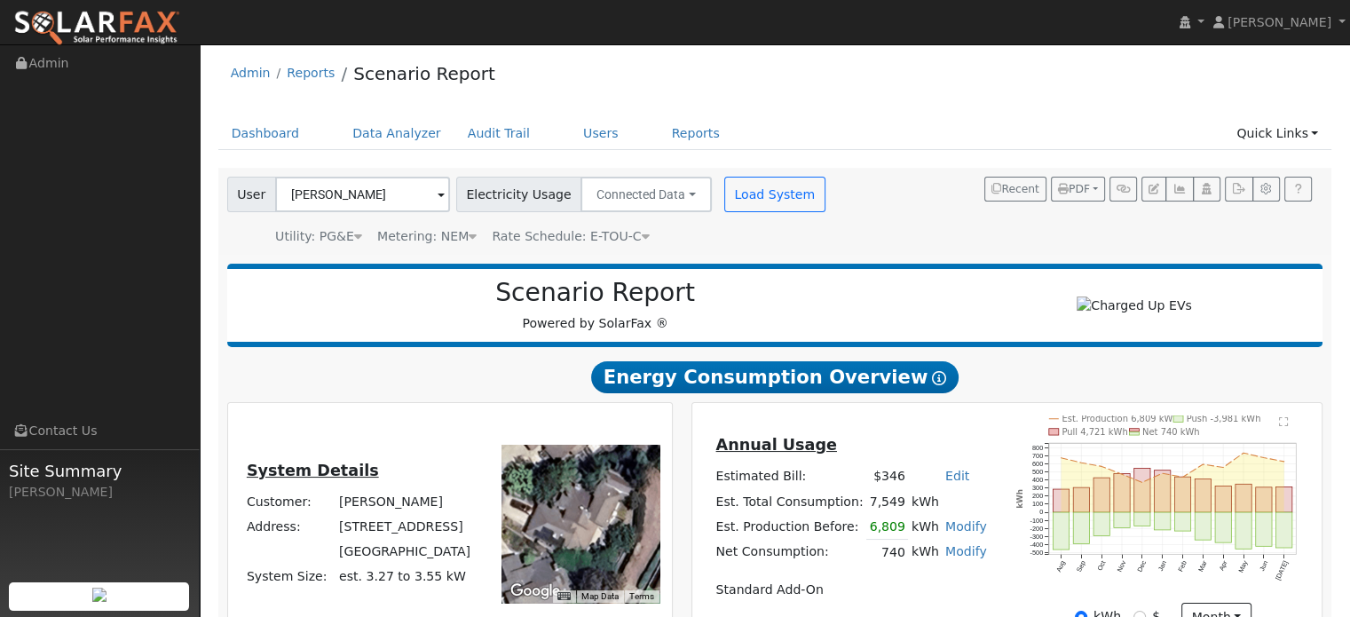
scroll to position [0, 0]
